Goal: Task Accomplishment & Management: Use online tool/utility

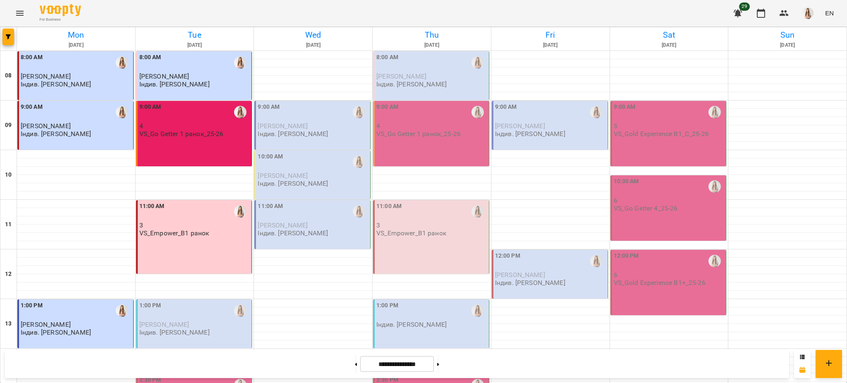
click at [199, 315] on div "1:00 PM" at bounding box center [194, 310] width 111 height 19
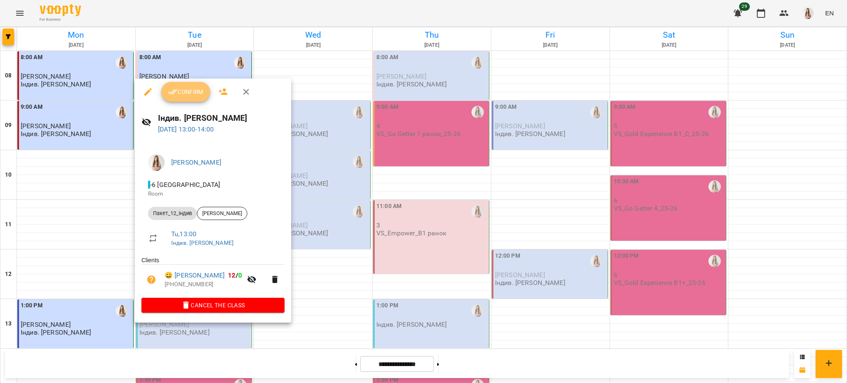
click at [180, 96] on span "Confirm" at bounding box center [186, 92] width 36 height 10
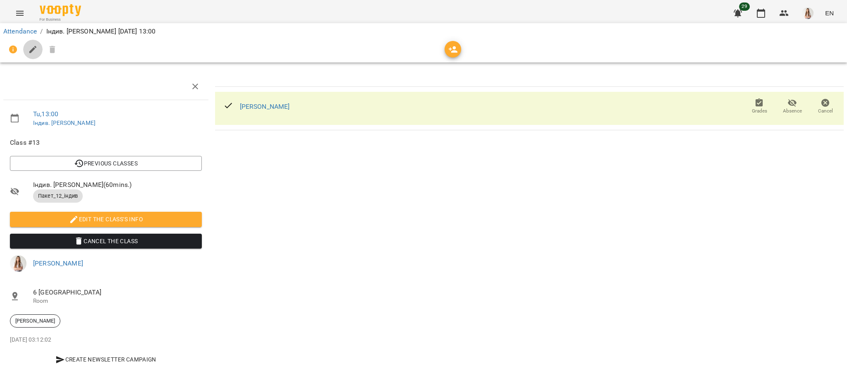
click at [34, 50] on icon "button" at bounding box center [33, 50] width 10 height 10
select select "**********"
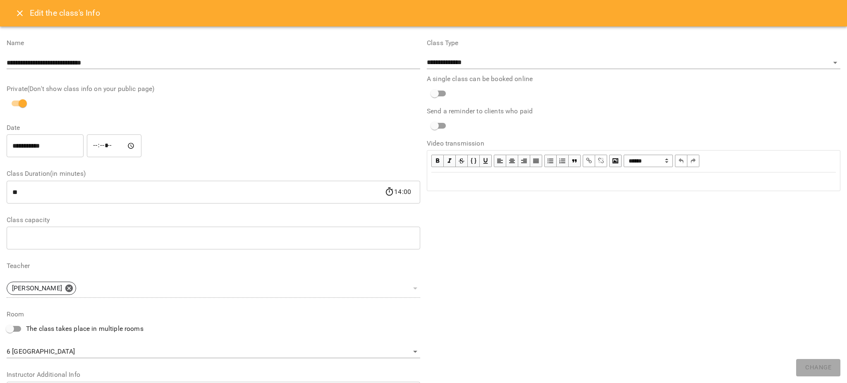
click at [441, 184] on div "Edit text" at bounding box center [634, 182] width 405 height 10
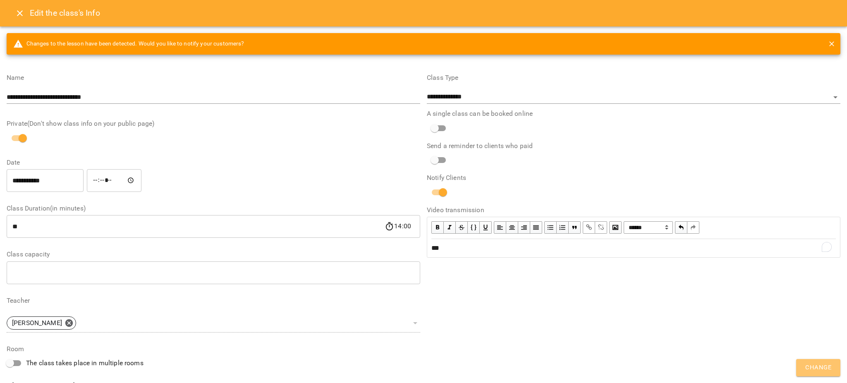
click at [806, 366] on span "Change" at bounding box center [819, 367] width 26 height 11
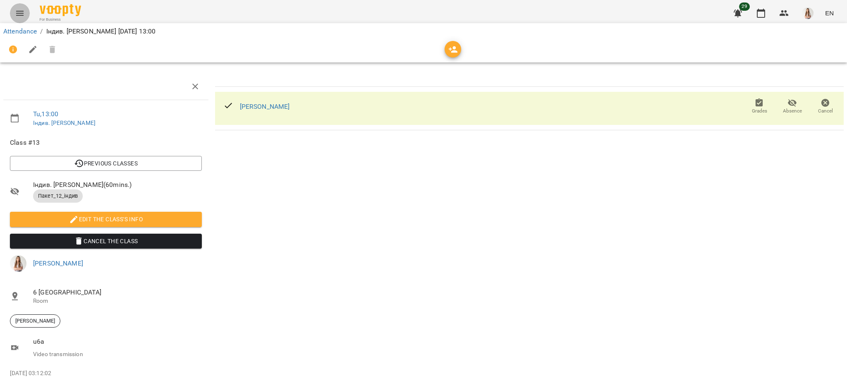
click at [12, 13] on button "Menu" at bounding box center [20, 13] width 20 height 20
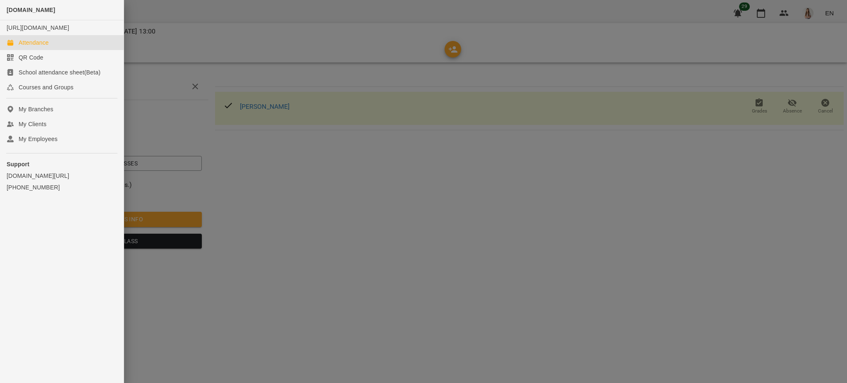
click at [29, 45] on link "Attendance" at bounding box center [62, 42] width 124 height 15
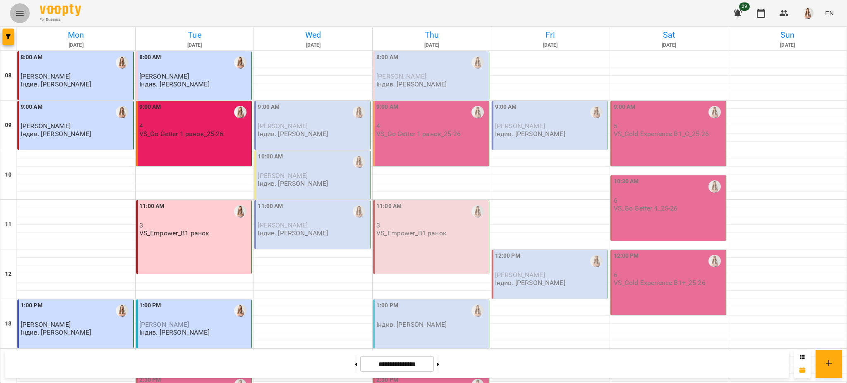
click at [12, 15] on button "Menu" at bounding box center [20, 13] width 20 height 20
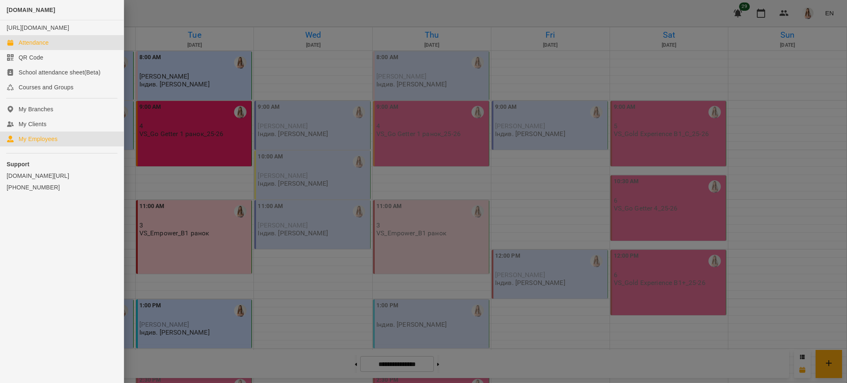
click at [43, 143] on div "My Employees" at bounding box center [38, 139] width 39 height 8
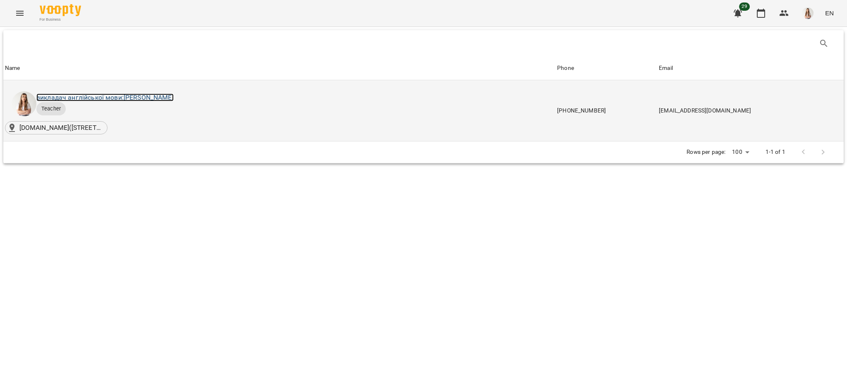
click at [91, 96] on link "викладач англійської мови: [PERSON_NAME]" at bounding box center [104, 98] width 137 height 8
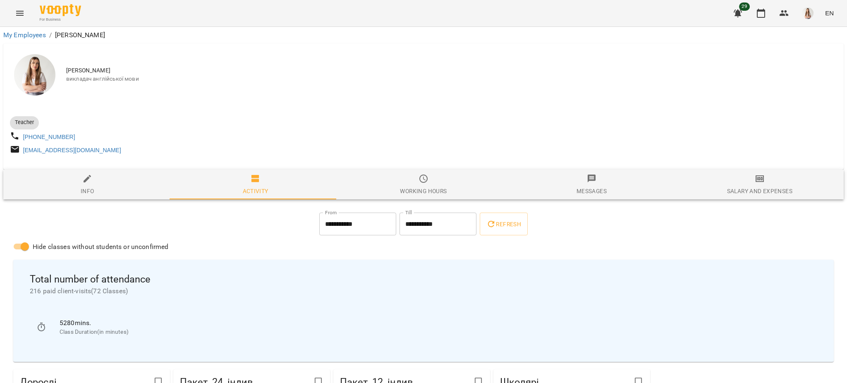
click at [727, 186] on span "Salary and Expenses" at bounding box center [760, 185] width 158 height 22
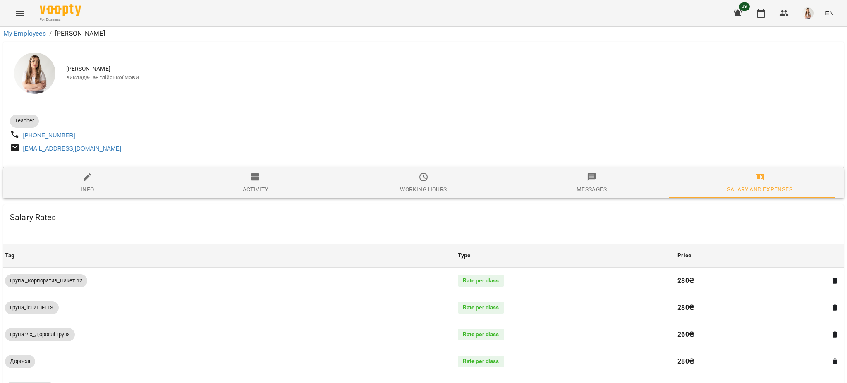
scroll to position [537, 0]
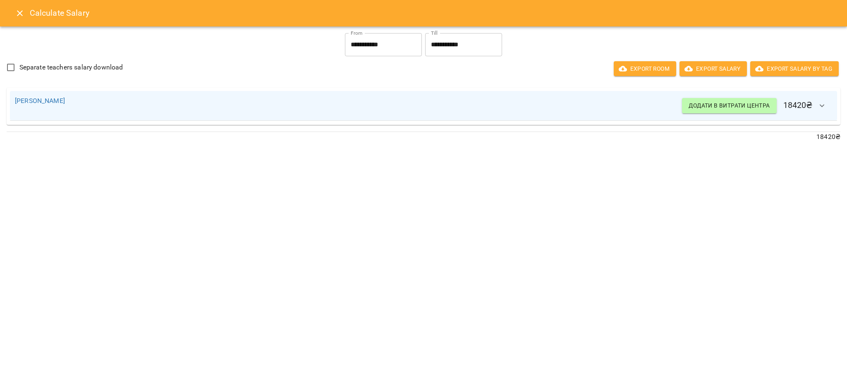
click at [827, 108] on icon "button" at bounding box center [823, 106] width 10 height 10
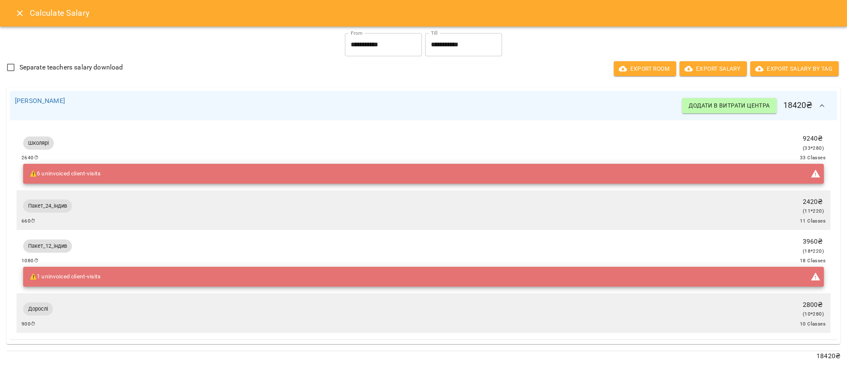
scroll to position [3, 0]
